Goal: Find specific page/section: Find specific page/section

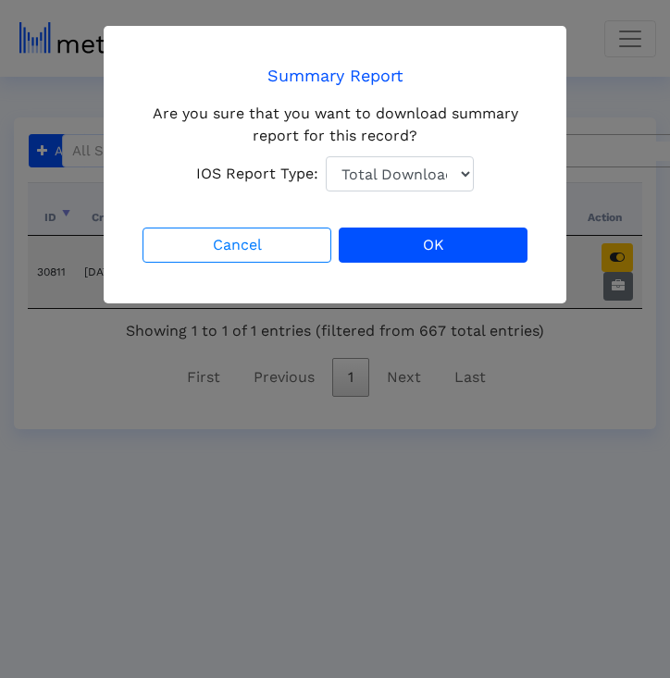
select select "1: 1"
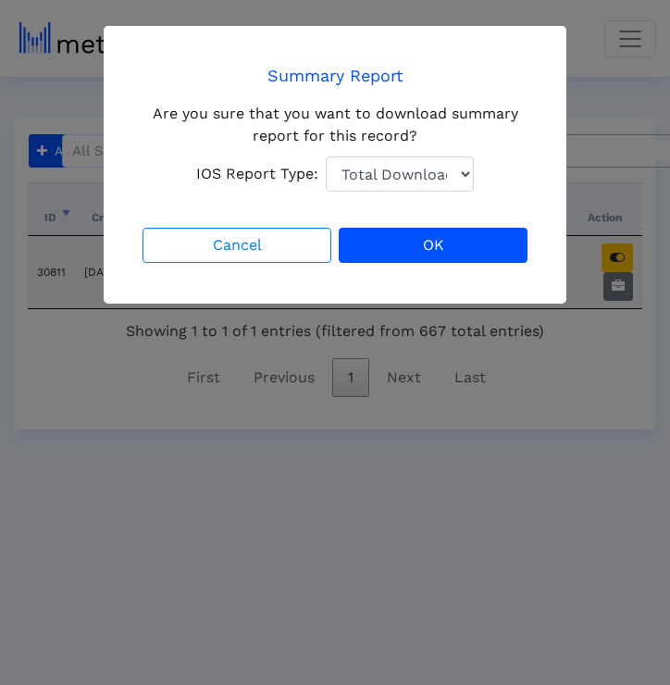
click at [554, 166] on div "Summary Report Are you sure that you want to download summary report for this r…" at bounding box center [335, 165] width 463 height 278
click at [240, 264] on div "Cancel OK" at bounding box center [335, 245] width 392 height 43
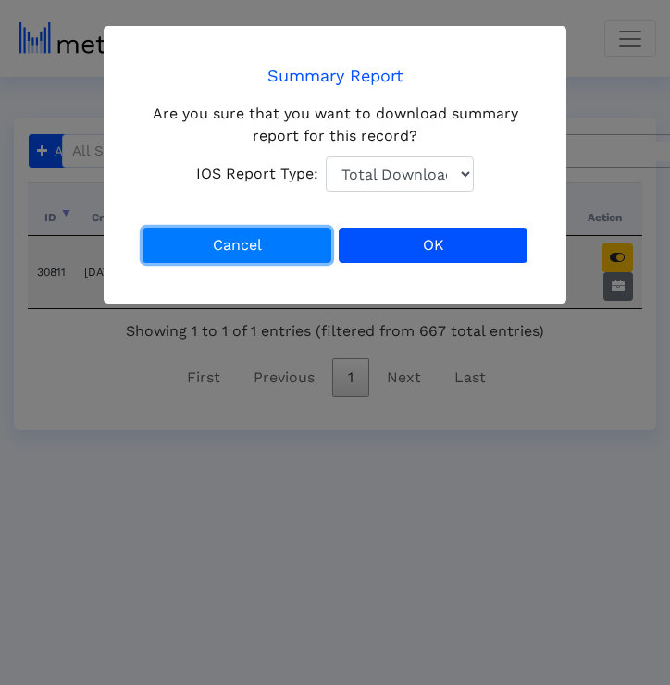
click at [249, 257] on button "Cancel" at bounding box center [237, 245] width 189 height 35
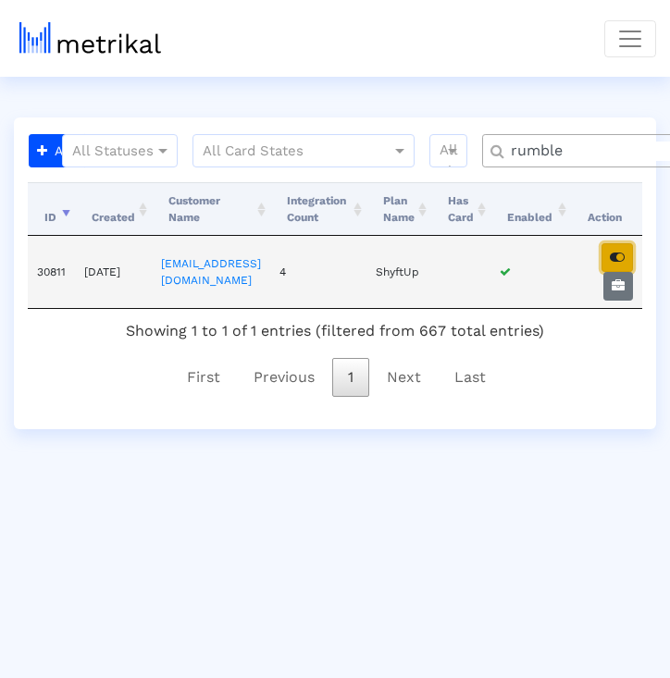
click at [620, 258] on icon "button" at bounding box center [617, 257] width 15 height 13
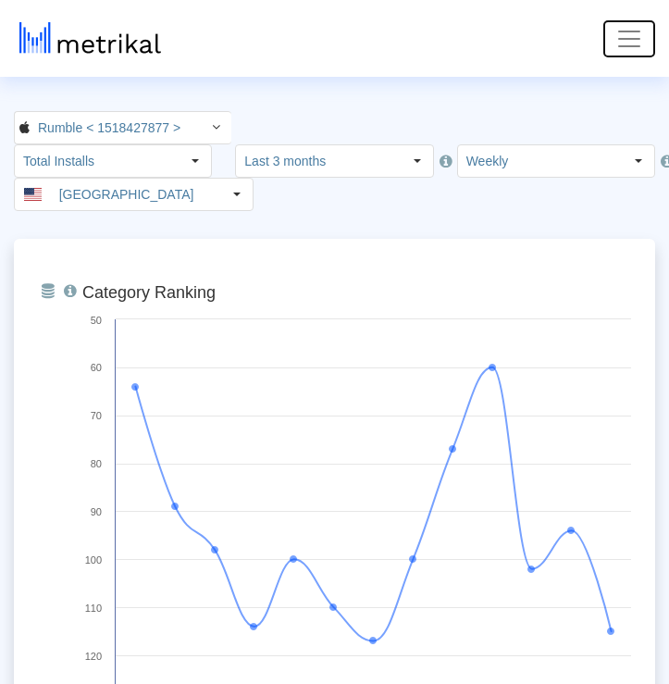
click at [638, 39] on span "Toggle navigation" at bounding box center [629, 39] width 28 height 28
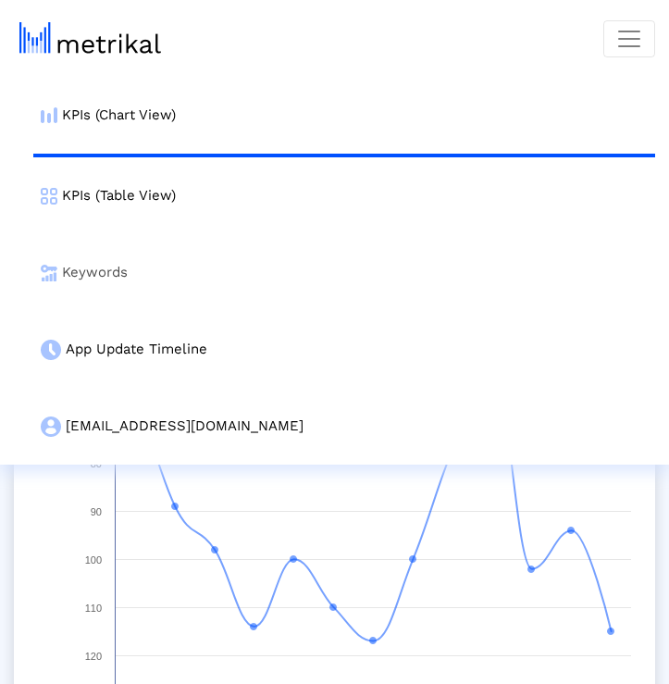
click at [142, 277] on link "Keywords" at bounding box center [344, 272] width 622 height 77
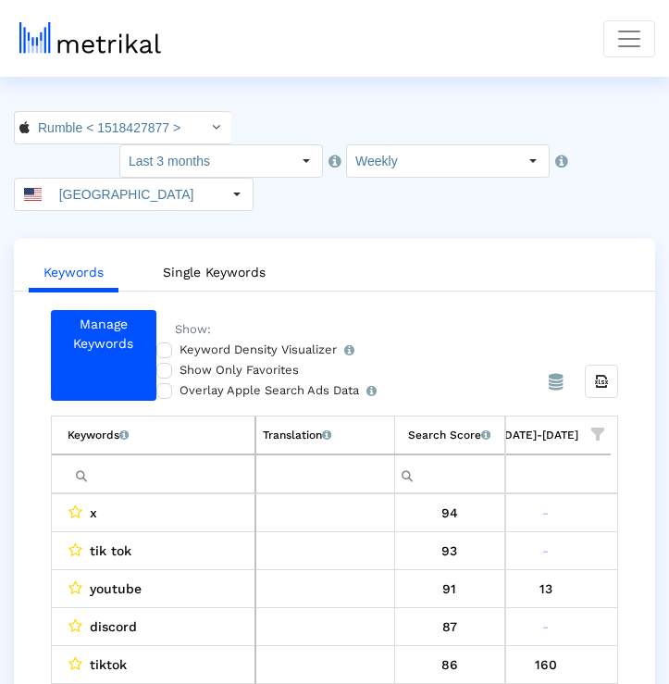
scroll to position [132, 0]
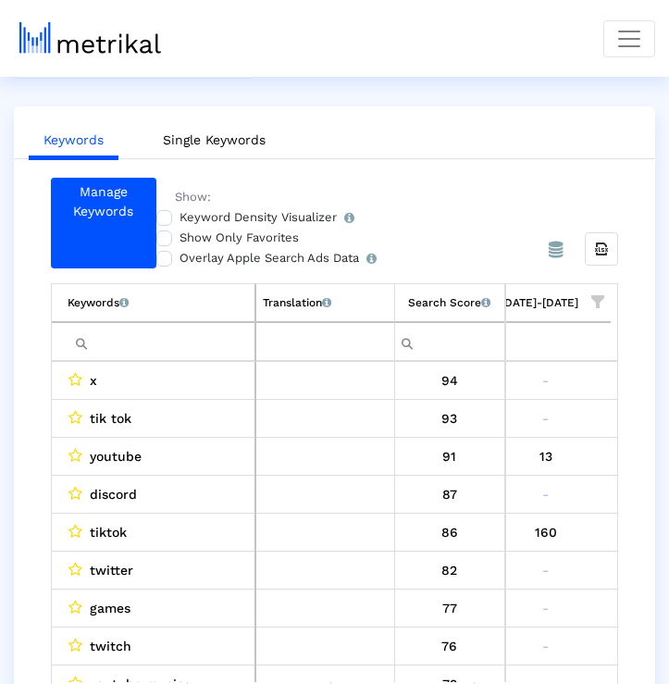
click at [598, 295] on span "Show filter options for column '08/31/25-09/06/25'" at bounding box center [597, 301] width 13 height 13
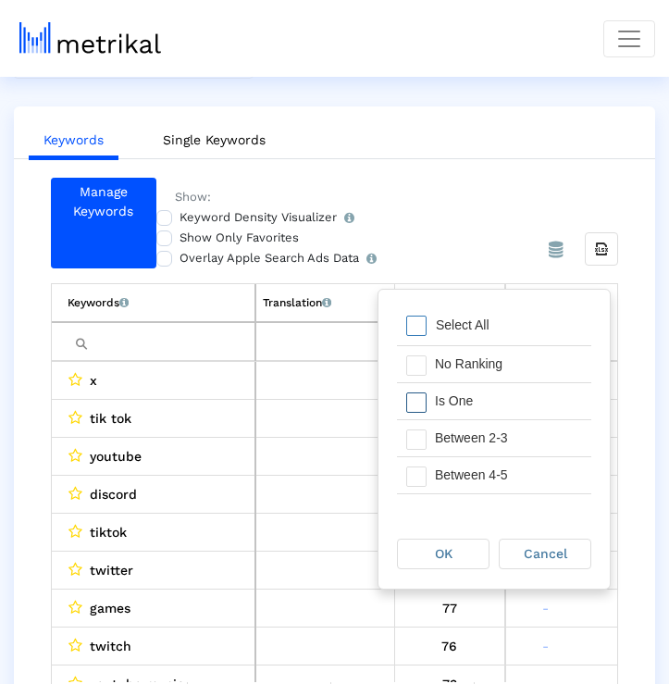
click at [510, 404] on div "Is One" at bounding box center [509, 401] width 166 height 36
click at [498, 443] on div "Between 2-3" at bounding box center [509, 438] width 166 height 36
click at [497, 464] on div "Between 4-5" at bounding box center [509, 475] width 166 height 36
click at [467, 551] on div "OK" at bounding box center [443, 554] width 91 height 29
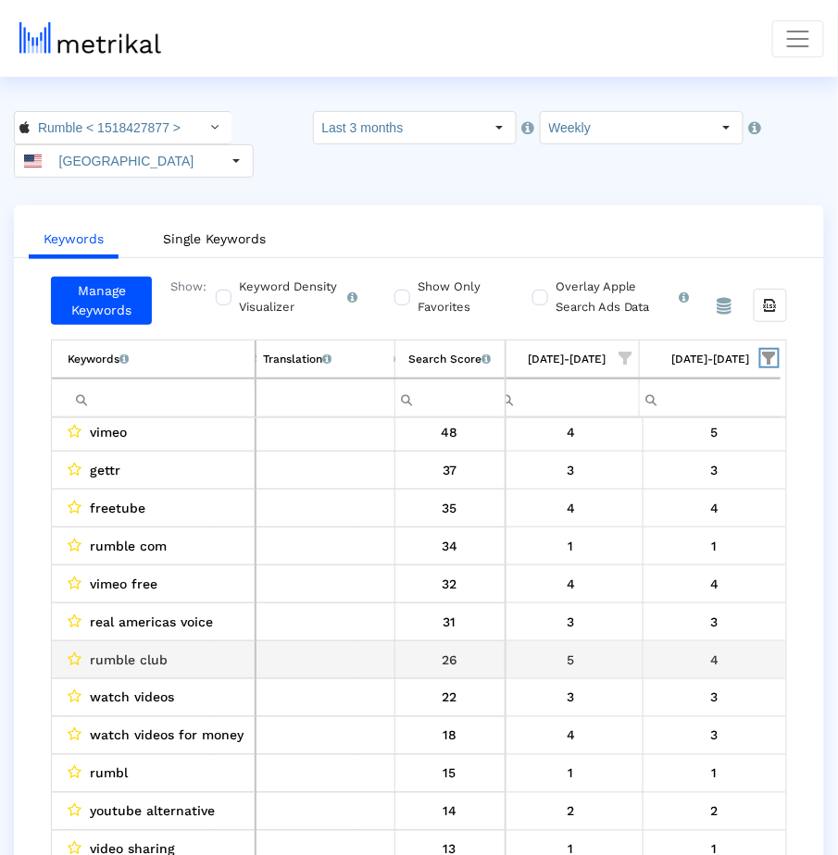
scroll to position [0, 0]
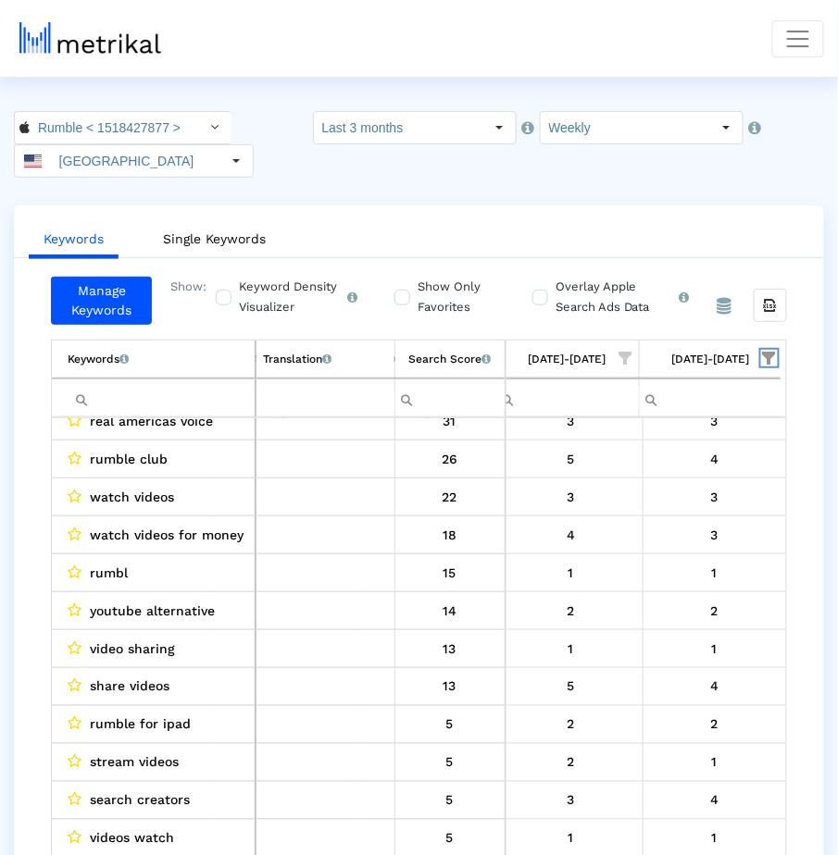
click at [675, 352] on span "Show filter options for column '08/31/25-09/06/25'" at bounding box center [769, 358] width 13 height 13
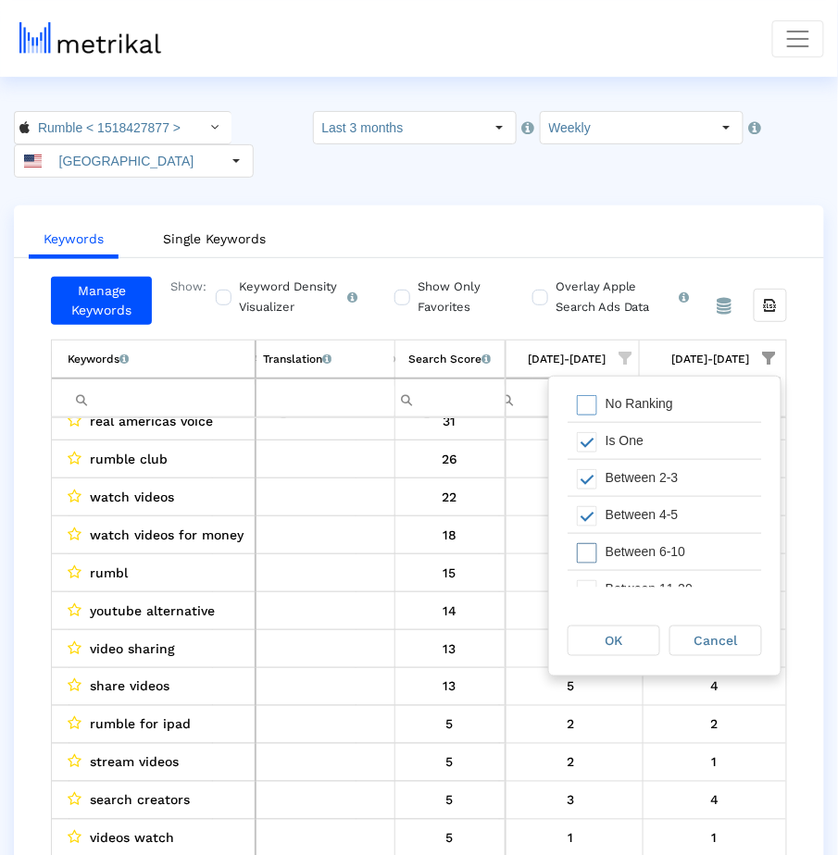
click at [675, 561] on div "Between 6-10" at bounding box center [679, 552] width 166 height 36
click at [617, 646] on span "OK" at bounding box center [614, 640] width 18 height 15
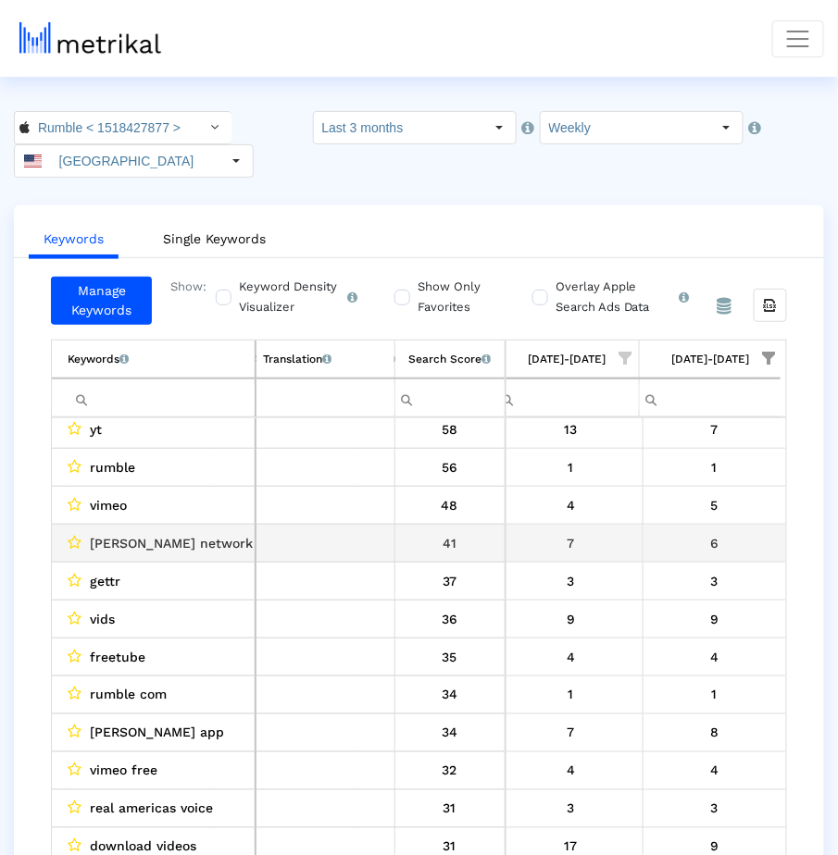
click at [675, 554] on td "6" at bounding box center [713, 544] width 143 height 38
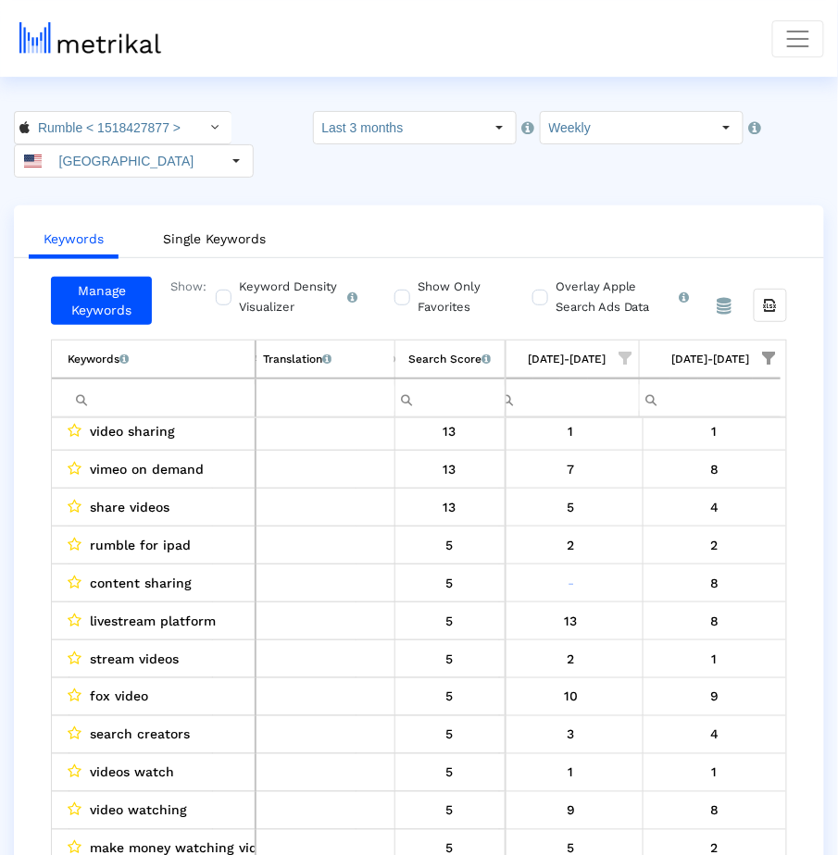
click at [161, 394] on input "Filter cell" at bounding box center [161, 398] width 187 height 31
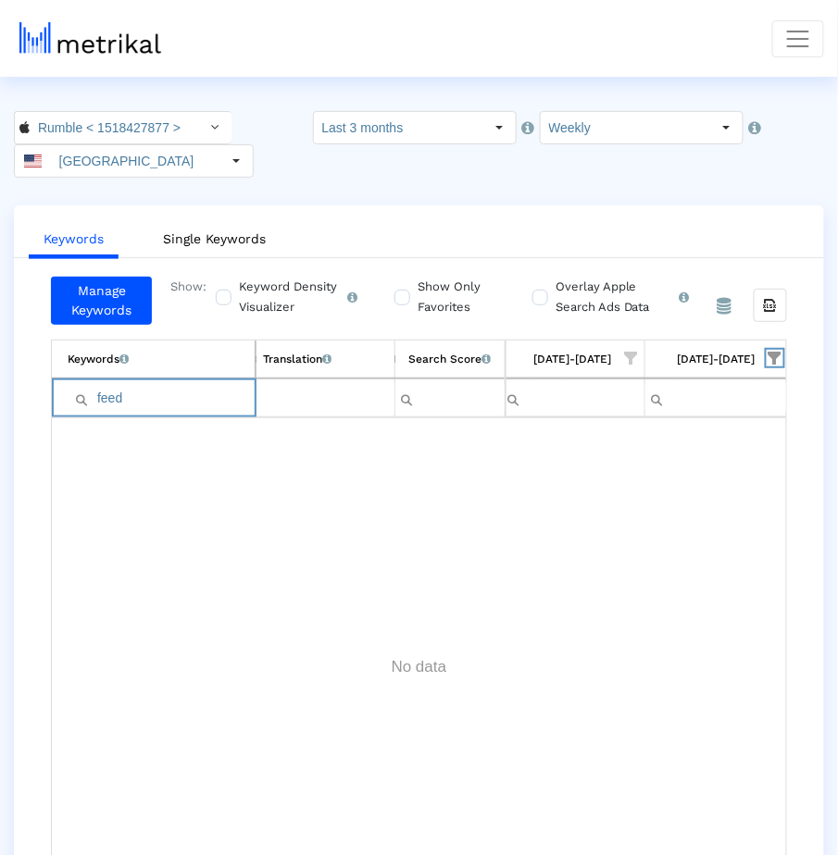
click at [675, 354] on span "Show filter options for column '08/31/25-09/06/25'" at bounding box center [774, 358] width 13 height 13
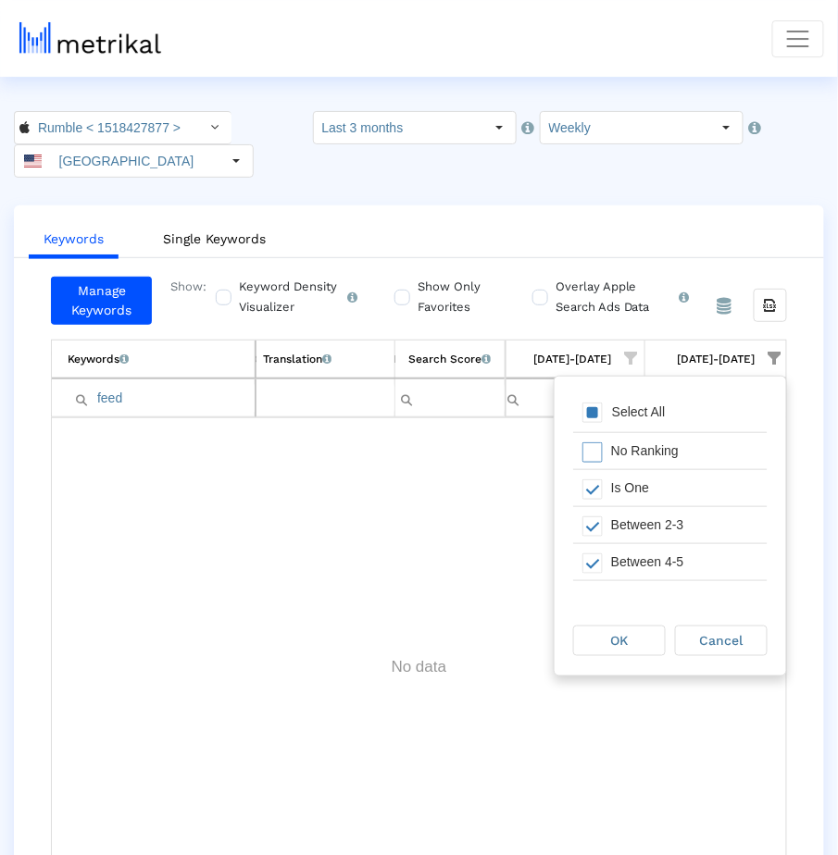
click at [601, 422] on div "Select All" at bounding box center [670, 413] width 194 height 37
click at [635, 651] on div "OK" at bounding box center [619, 641] width 91 height 29
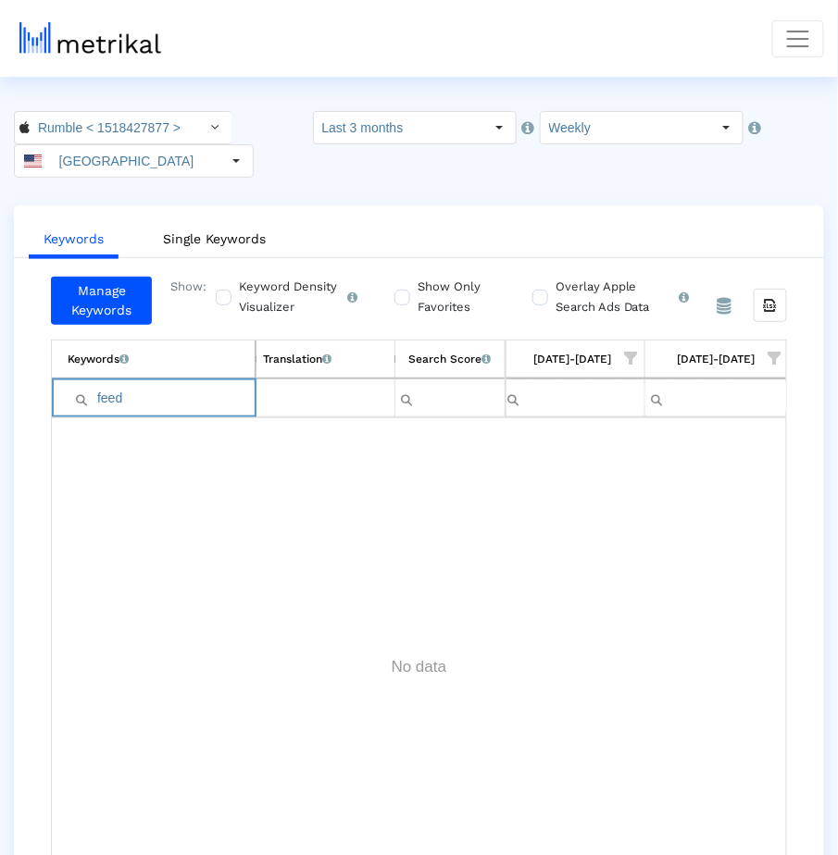
click at [202, 396] on input "feed" at bounding box center [161, 398] width 187 height 31
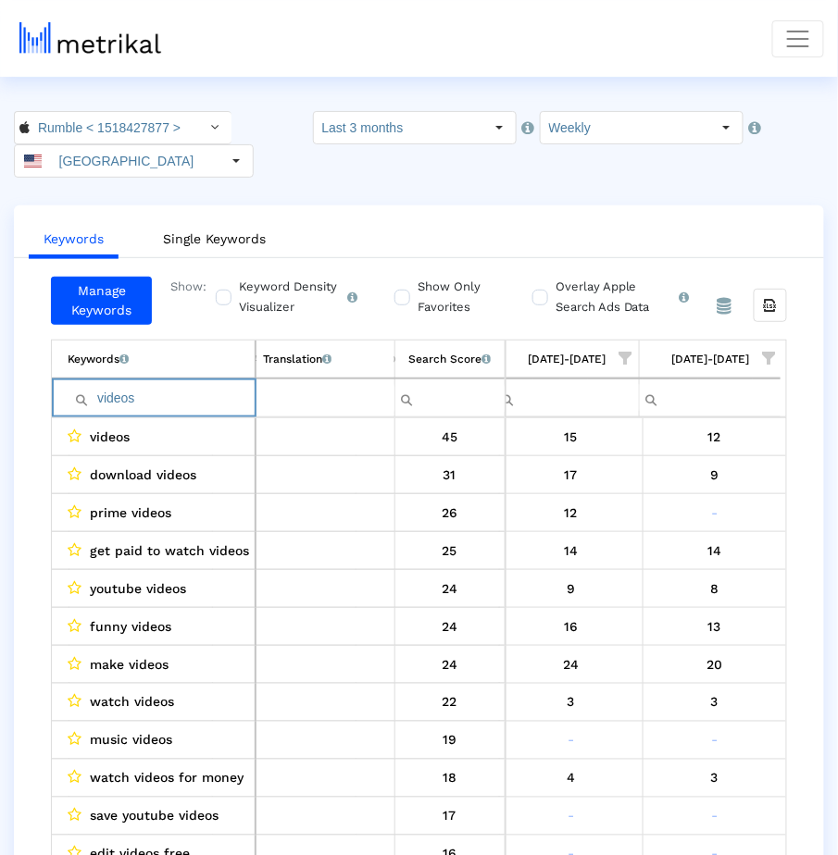
click at [155, 395] on input "videos" at bounding box center [161, 398] width 187 height 31
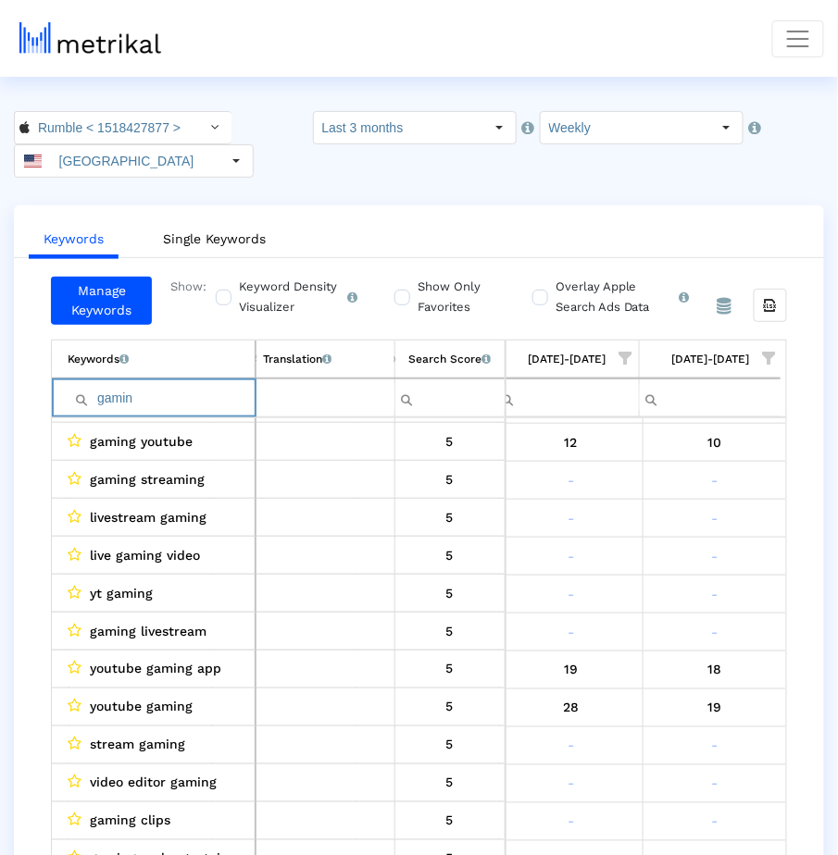
click at [227, 396] on input "gamin" at bounding box center [161, 398] width 187 height 31
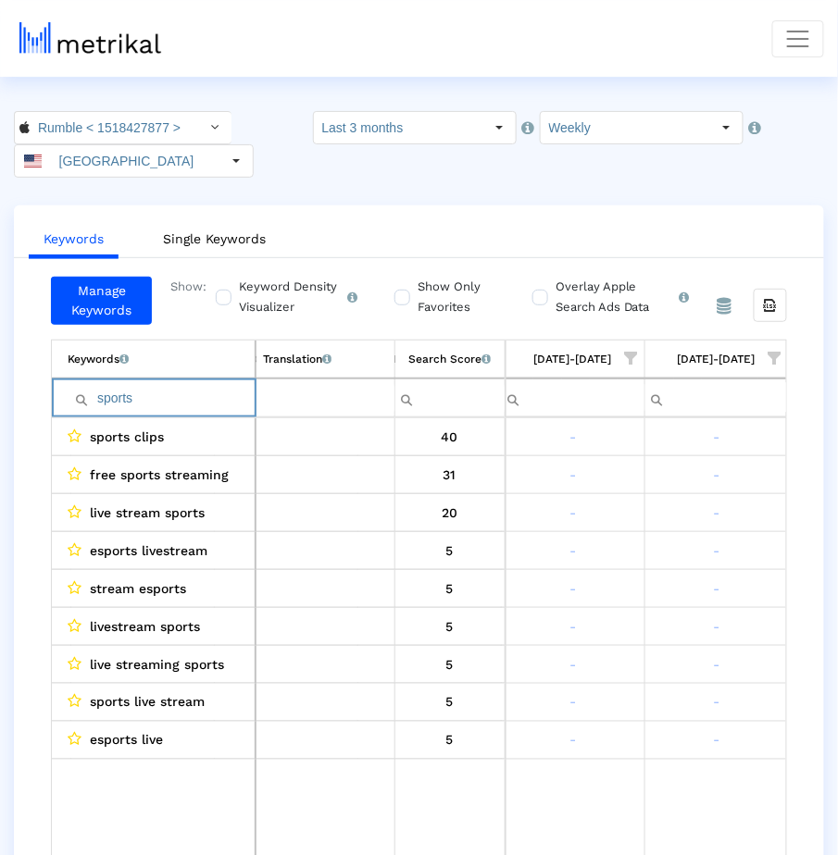
click at [229, 399] on input "sports" at bounding box center [161, 398] width 187 height 31
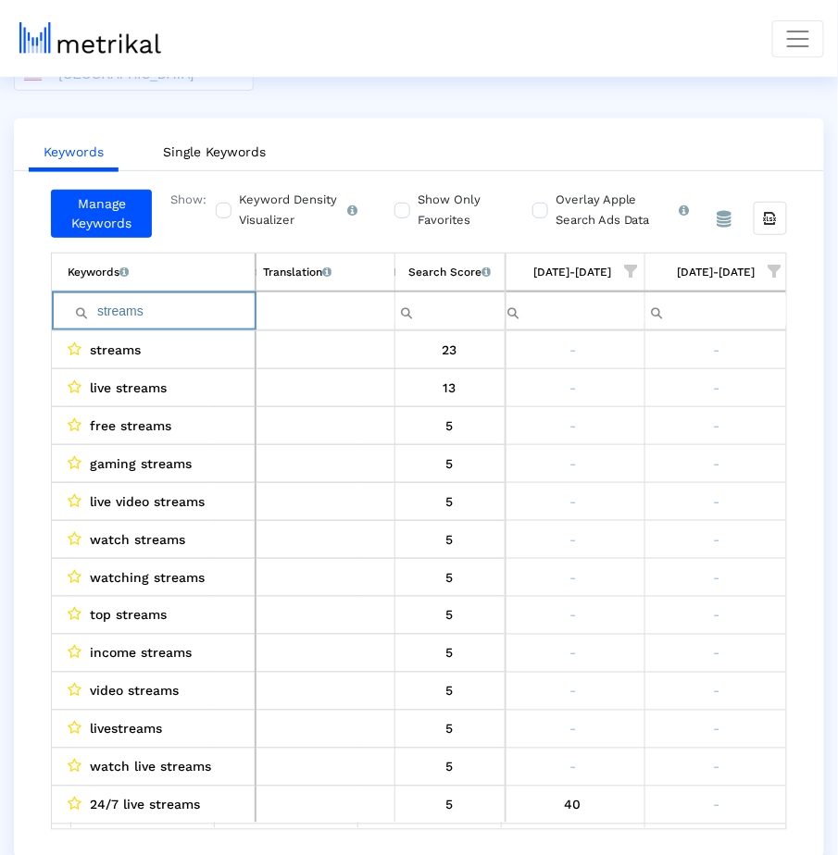
click at [172, 315] on input "streams" at bounding box center [161, 311] width 187 height 31
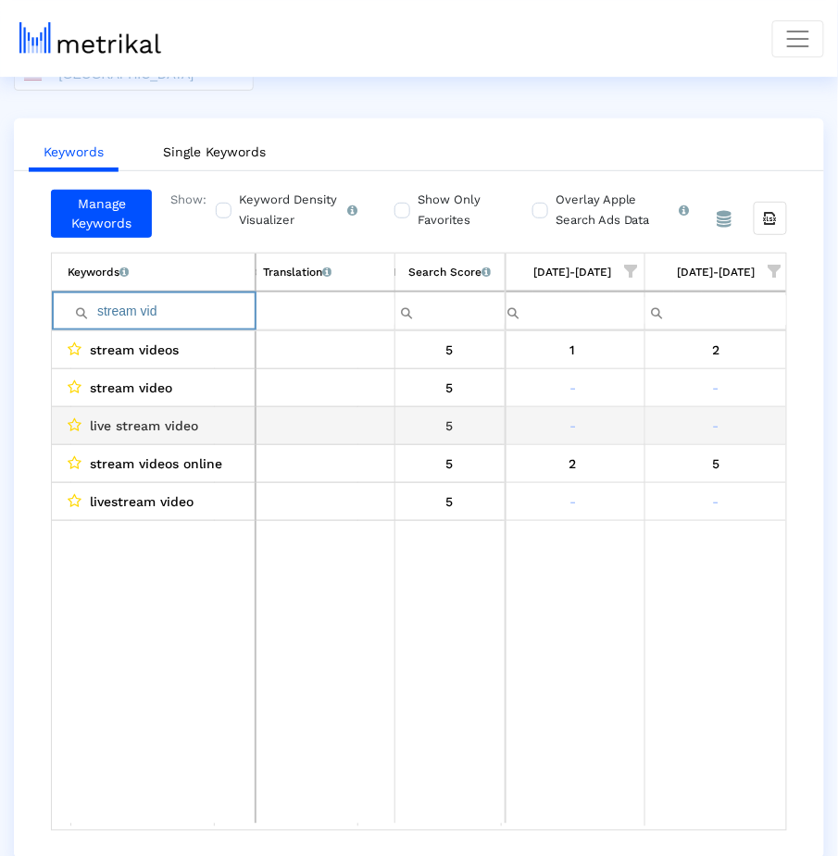
scroll to position [0, 703]
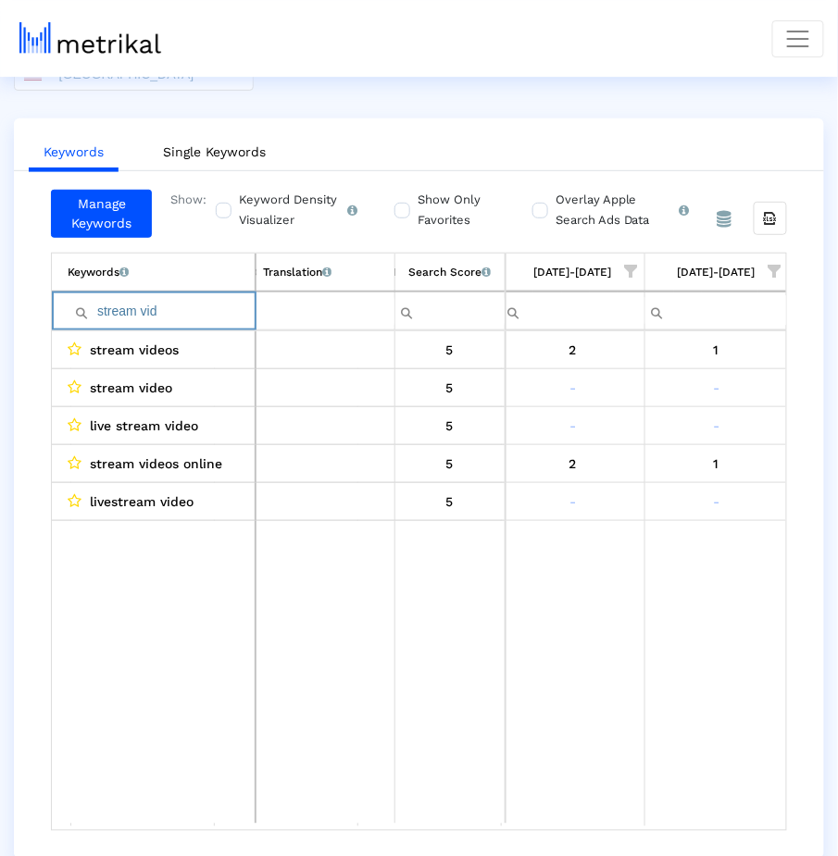
type input "stream vid"
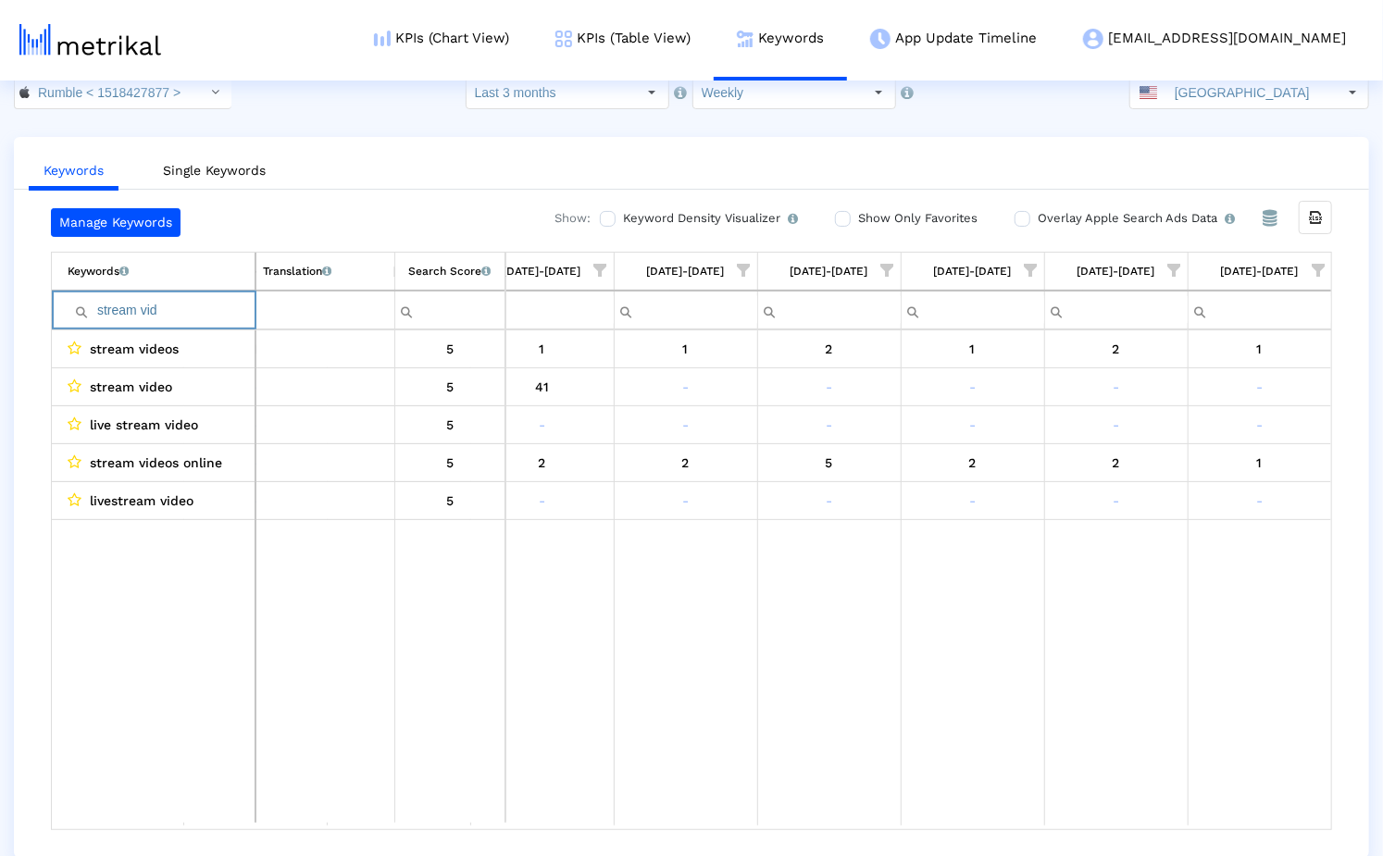
scroll to position [0, 607]
